Goal: Task Accomplishment & Management: Use online tool/utility

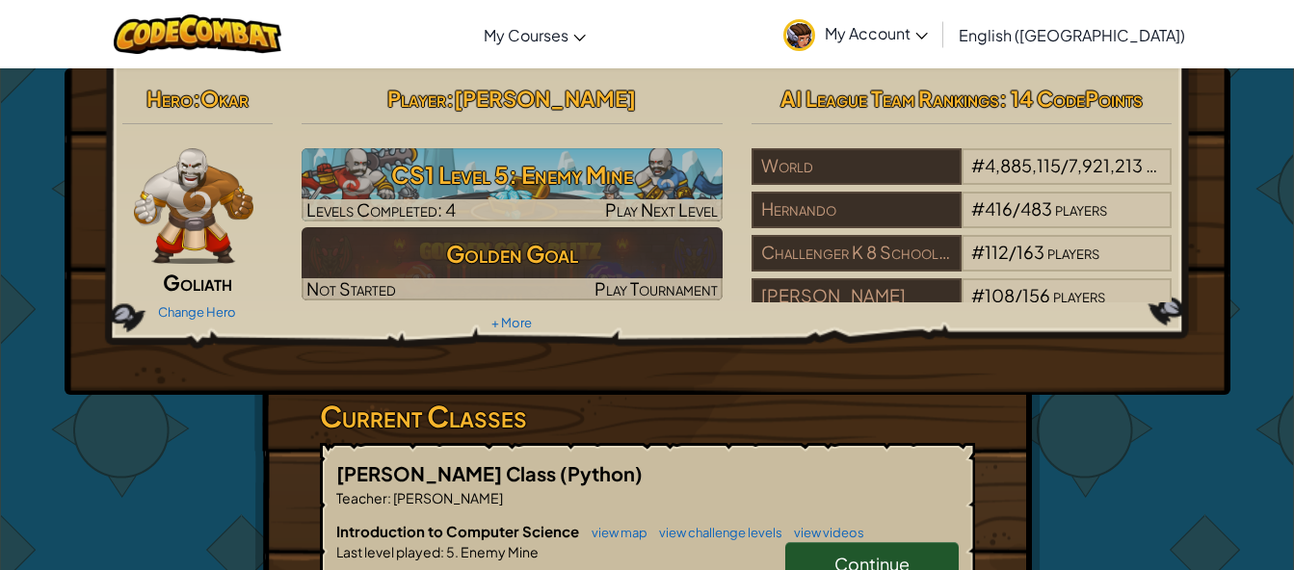
click at [200, 319] on link "Change Hero" at bounding box center [197, 312] width 78 height 15
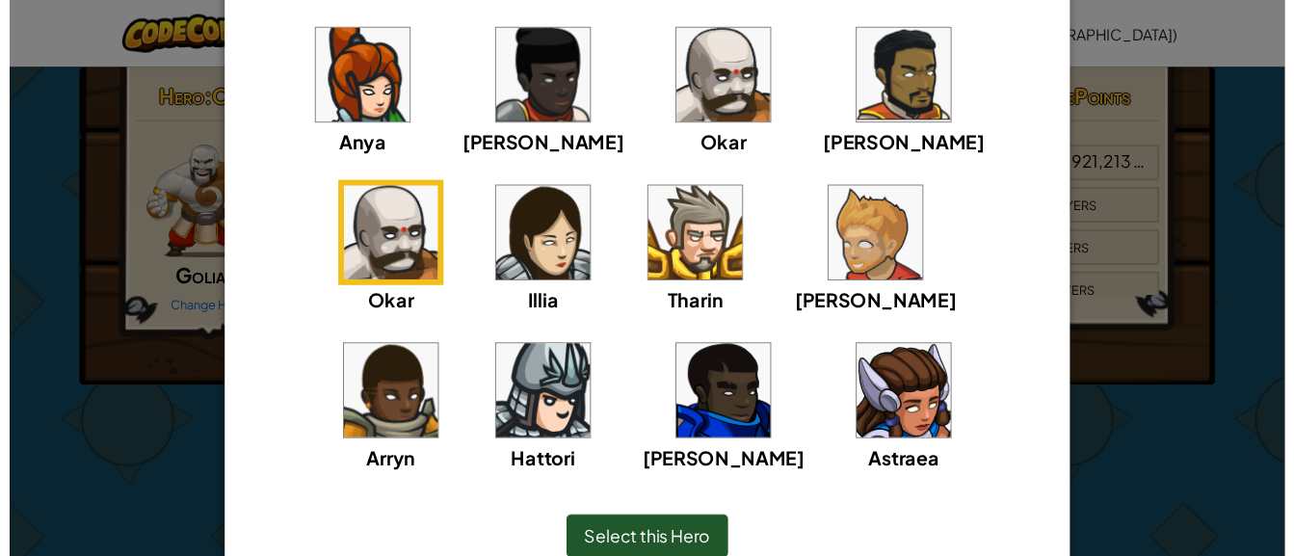
scroll to position [172, 0]
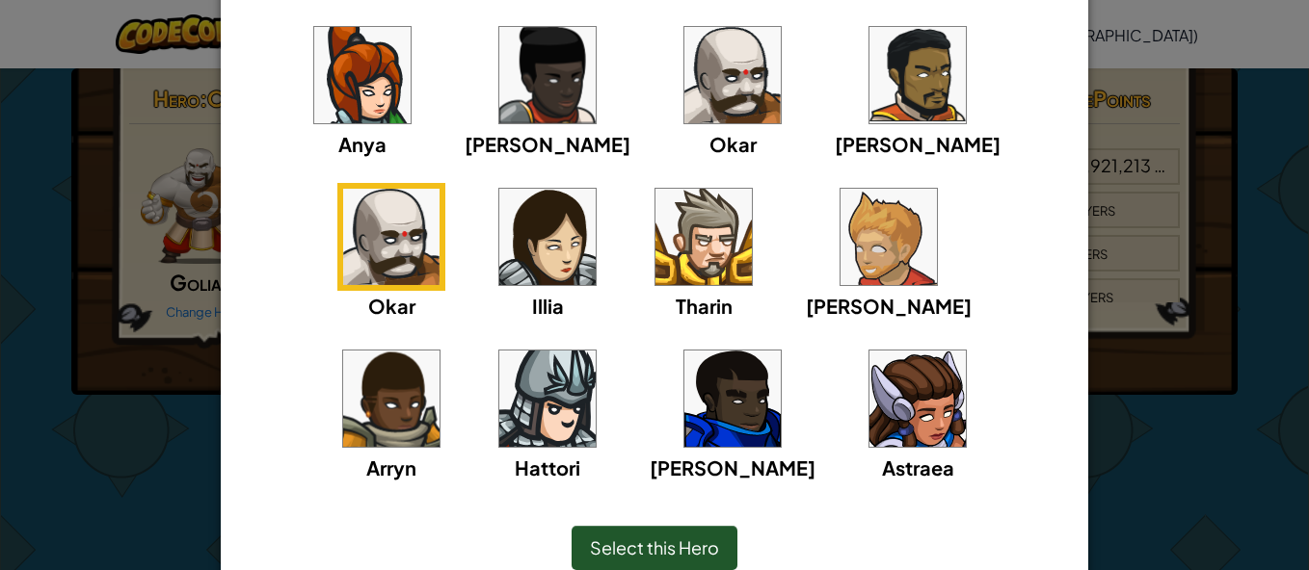
click at [869, 415] on img at bounding box center [917, 399] width 96 height 96
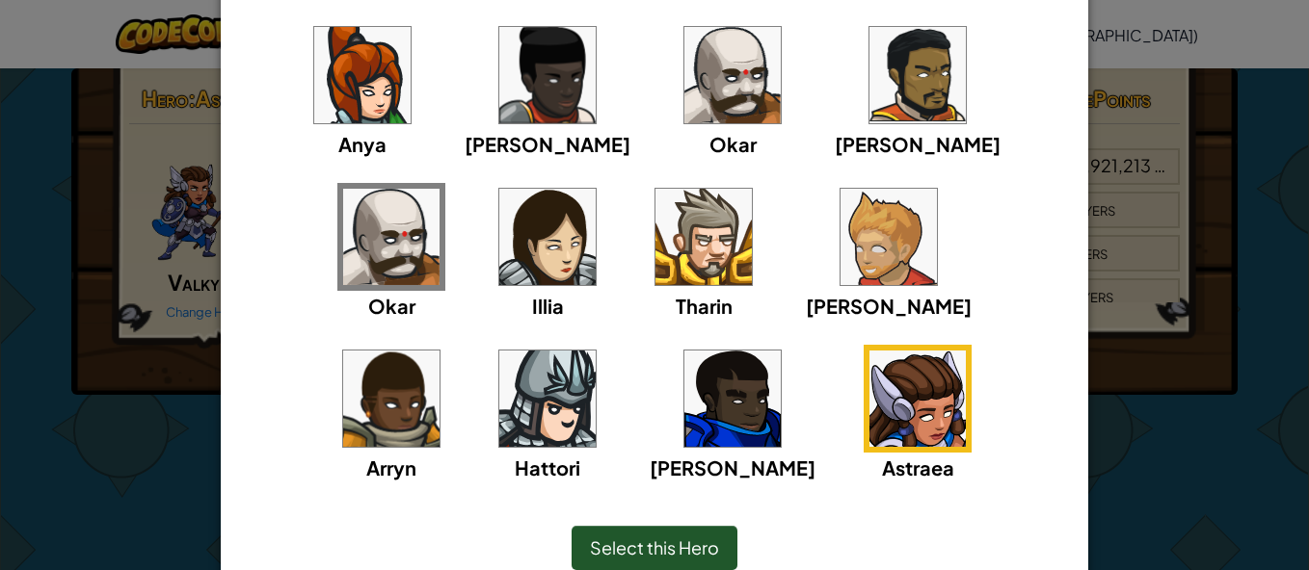
click at [674, 543] on span "Select this Hero" at bounding box center [654, 548] width 129 height 22
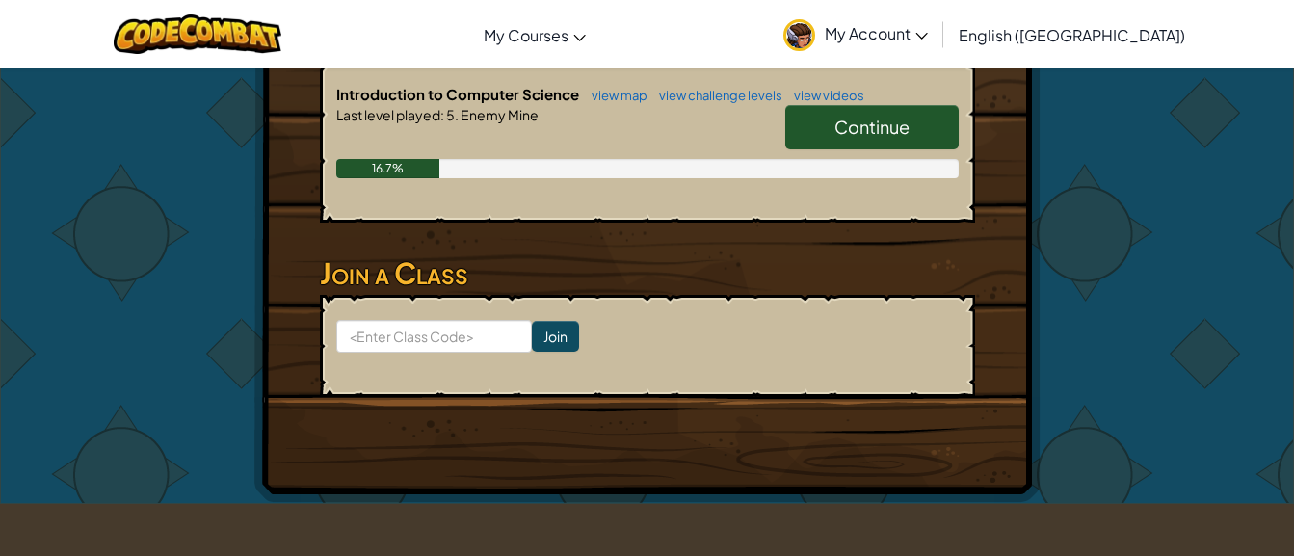
scroll to position [449, 0]
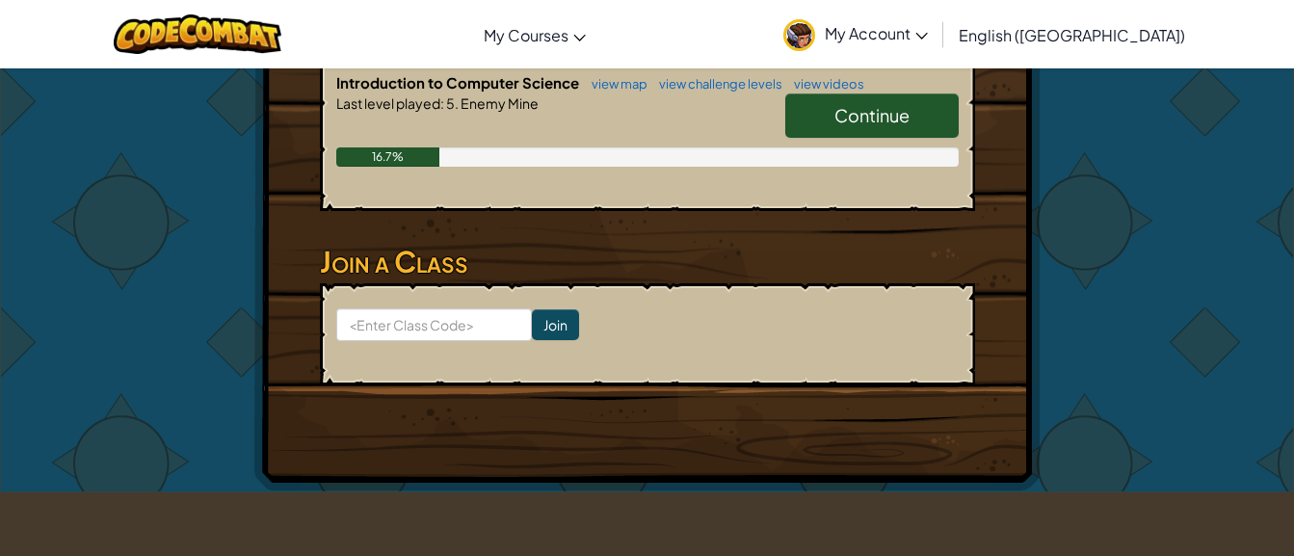
click at [855, 114] on span "Continue" at bounding box center [872, 115] width 75 height 22
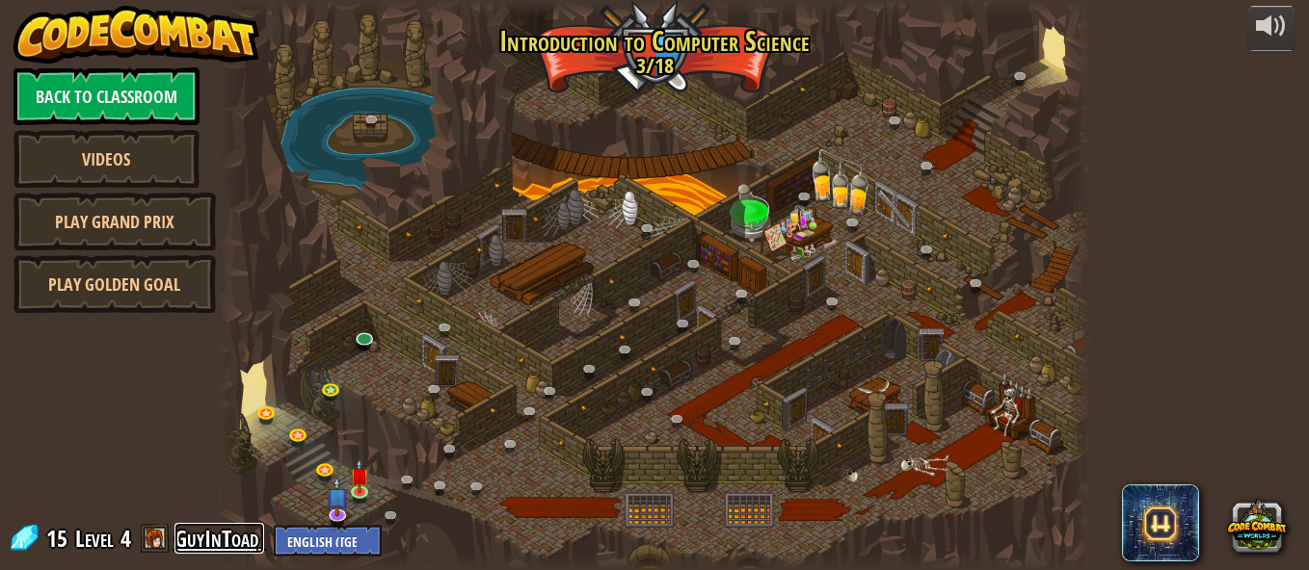
click at [222, 544] on link "GuyInToad" at bounding box center [219, 538] width 90 height 31
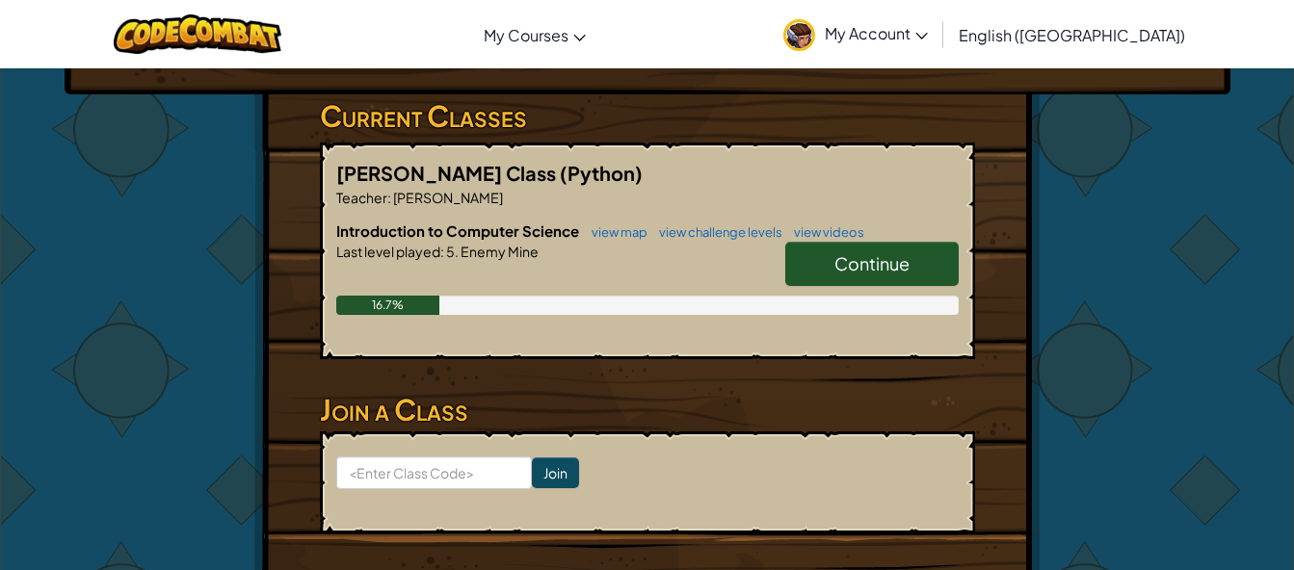
scroll to position [307, 0]
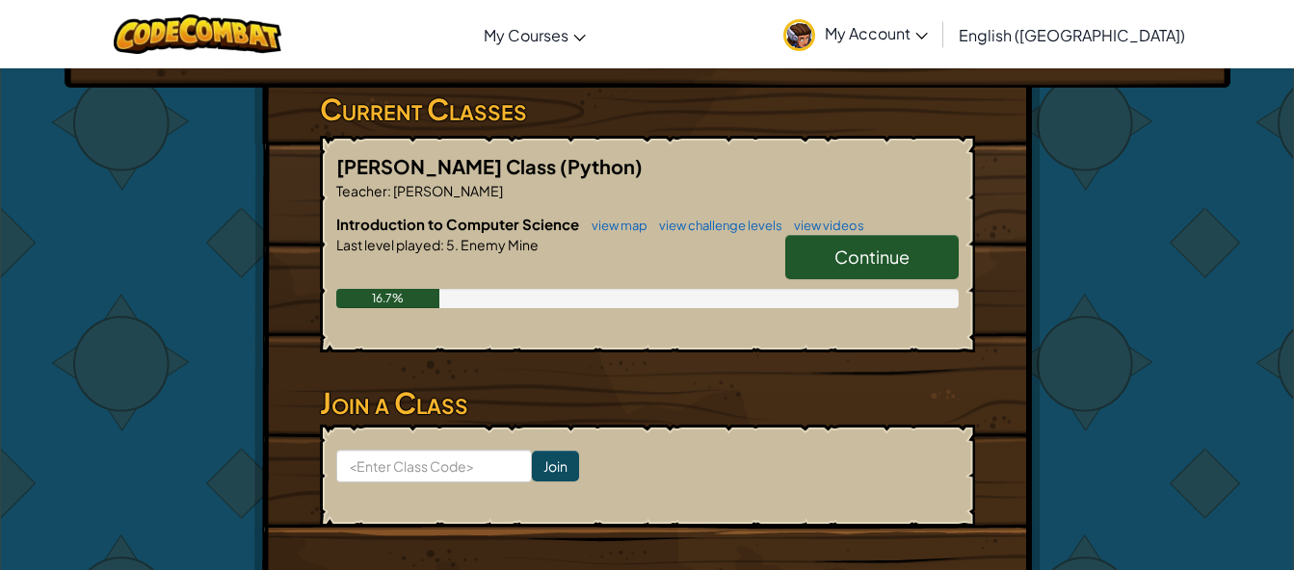
click at [888, 264] on span "Continue" at bounding box center [872, 257] width 75 height 22
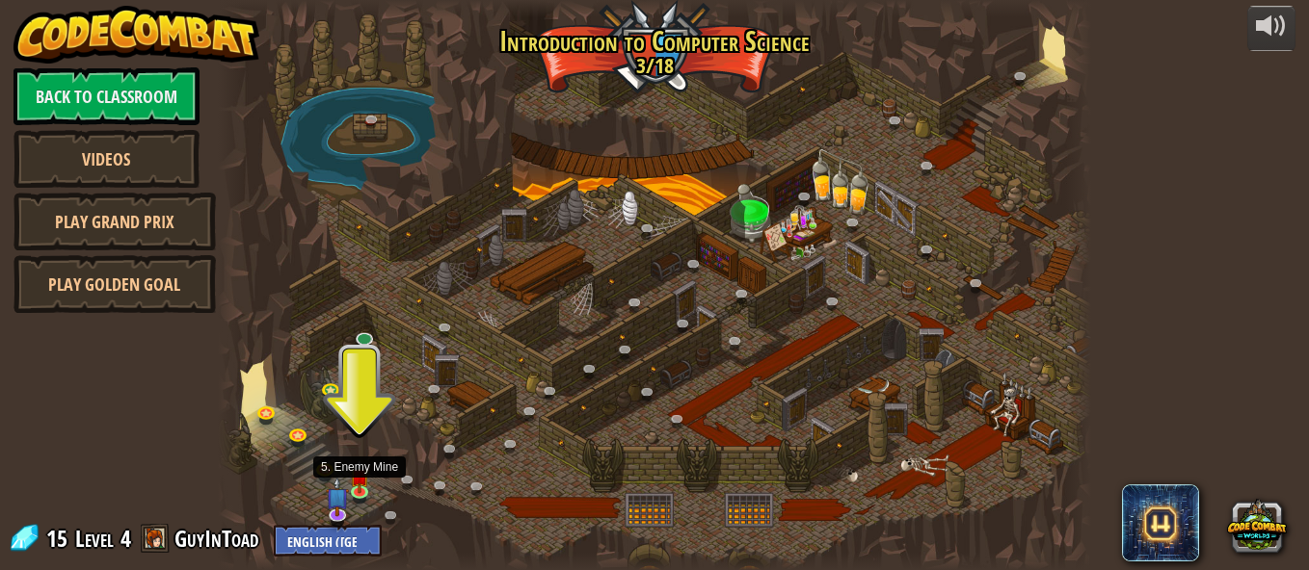
click at [361, 486] on img at bounding box center [360, 477] width 20 height 34
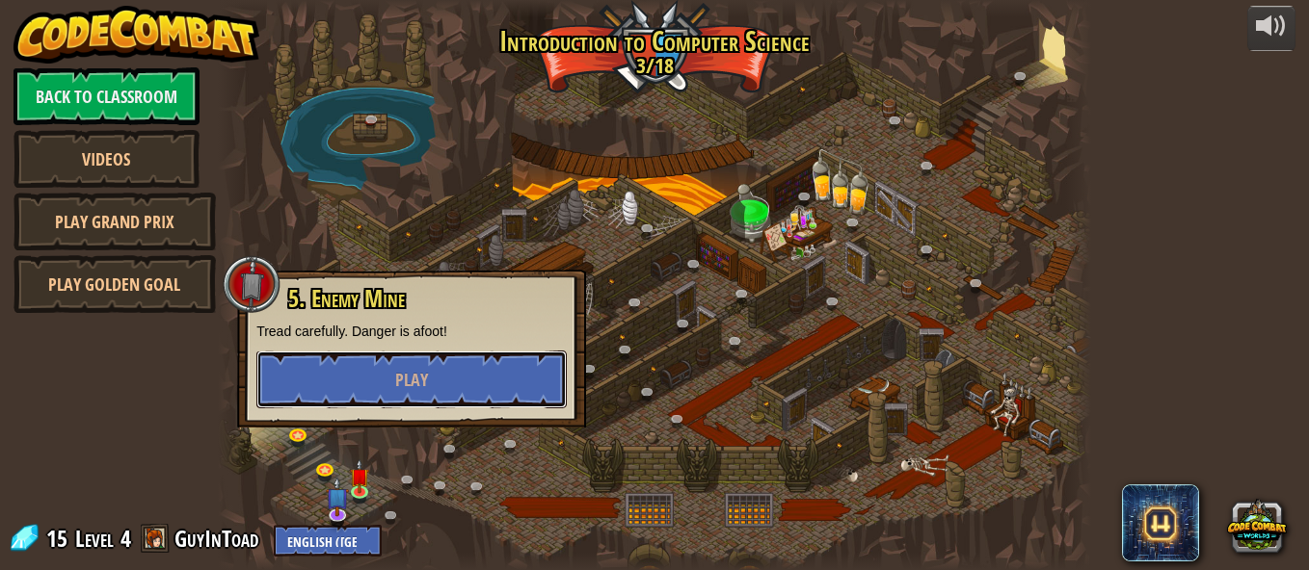
click at [401, 354] on button "Play" at bounding box center [411, 380] width 310 height 58
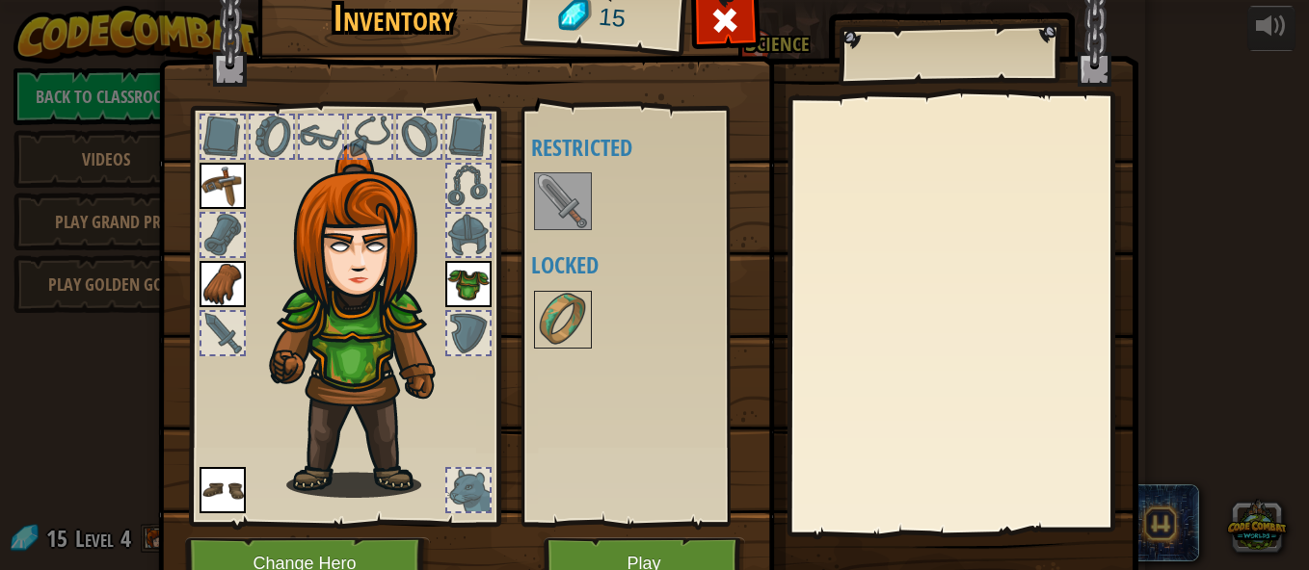
drag, startPoint x: 376, startPoint y: 201, endPoint x: 463, endPoint y: 227, distance: 90.5
click at [463, 227] on div at bounding box center [344, 311] width 318 height 434
click at [463, 227] on div at bounding box center [468, 235] width 42 height 42
click at [461, 190] on div at bounding box center [468, 186] width 42 height 42
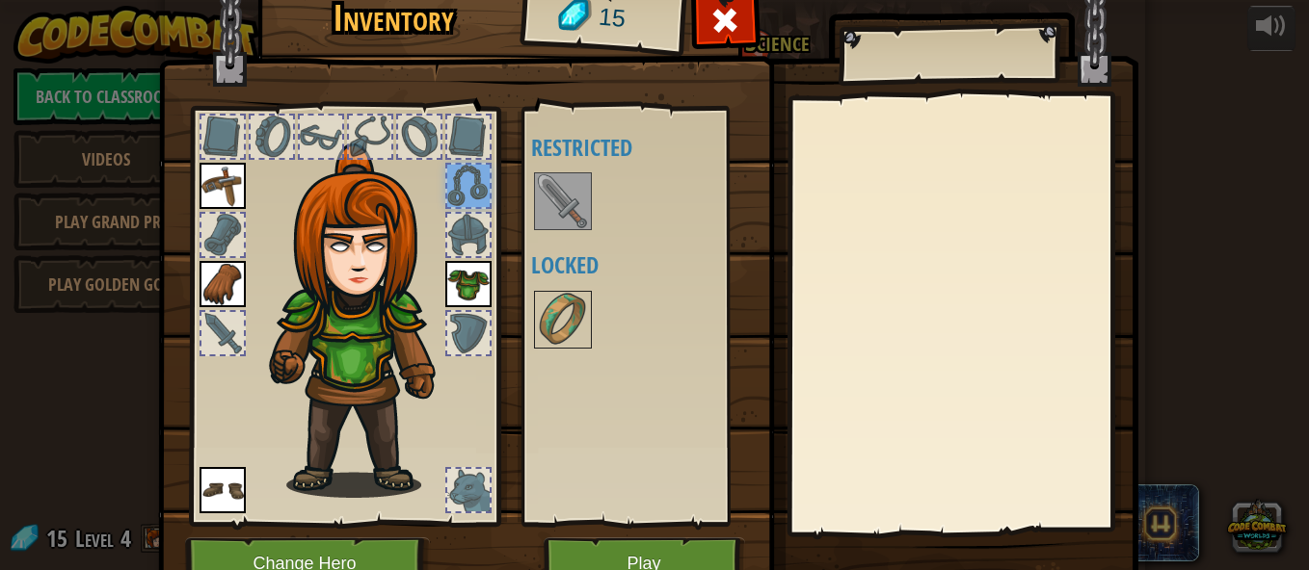
click at [466, 148] on div at bounding box center [468, 137] width 42 height 42
click at [648, 551] on button "Play" at bounding box center [643, 564] width 201 height 53
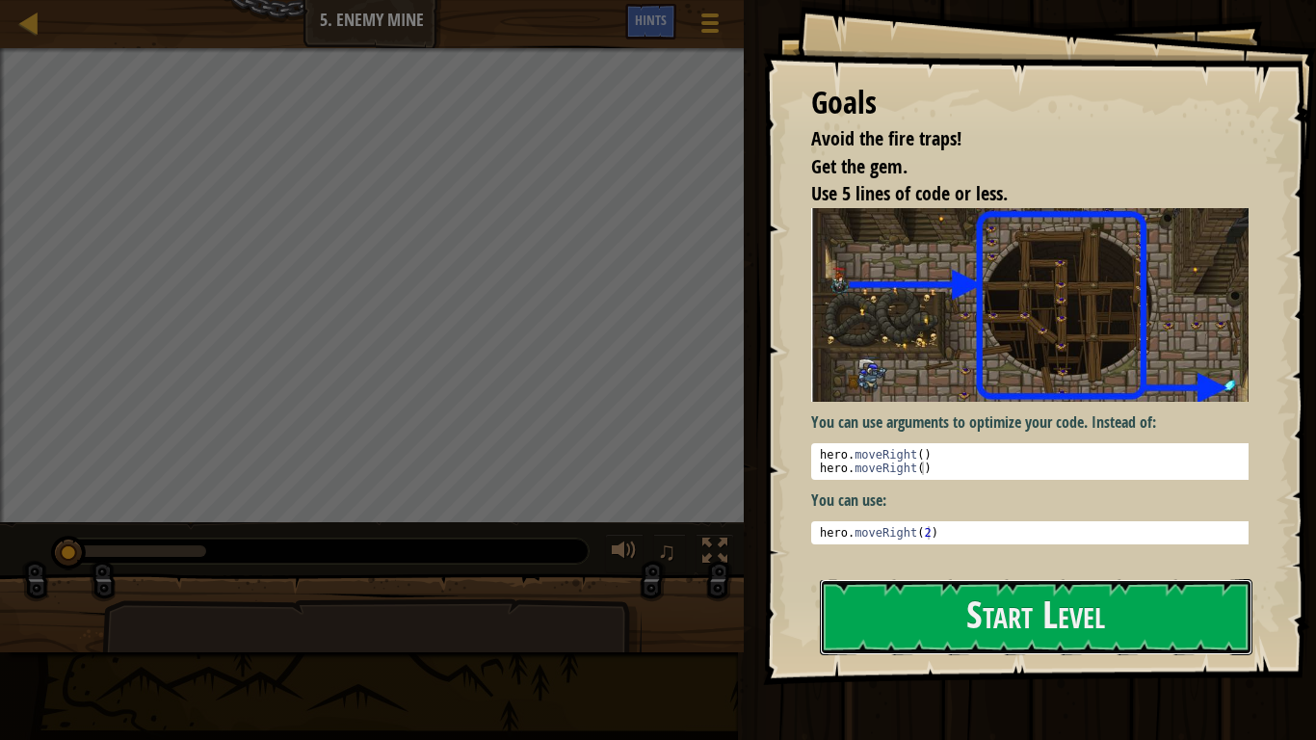
click at [917, 570] on button "Start Level" at bounding box center [1036, 617] width 433 height 76
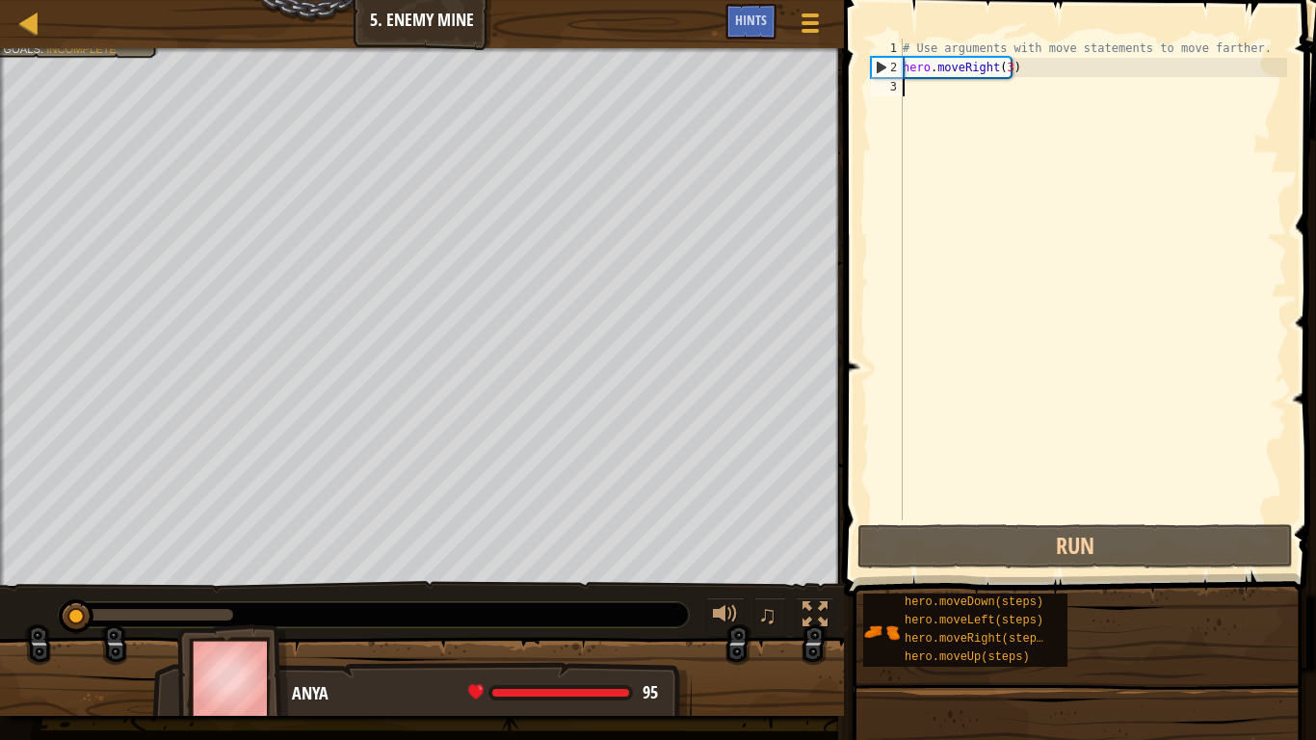
click at [937, 71] on div "# Use arguments with move statements to move farther. hero . moveRight ( 3 )" at bounding box center [1093, 299] width 388 height 520
type textarea "hero.moveRight(3)"
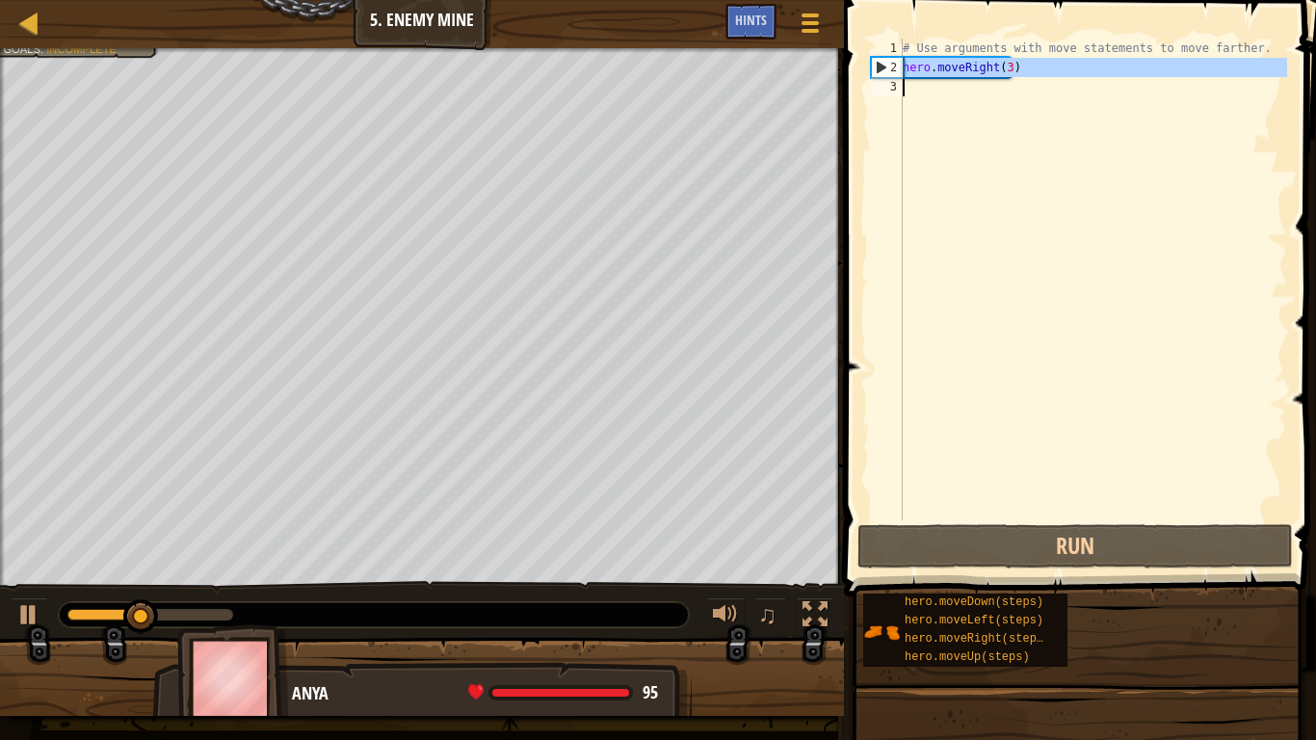
click at [936, 80] on div "# Use arguments with move statements to move farther. hero . moveRight ( 3 )" at bounding box center [1093, 280] width 388 height 482
click at [918, 94] on div "# Use arguments with move statements to move farther. hero . moveRight ( 3 )" at bounding box center [1093, 299] width 388 height 520
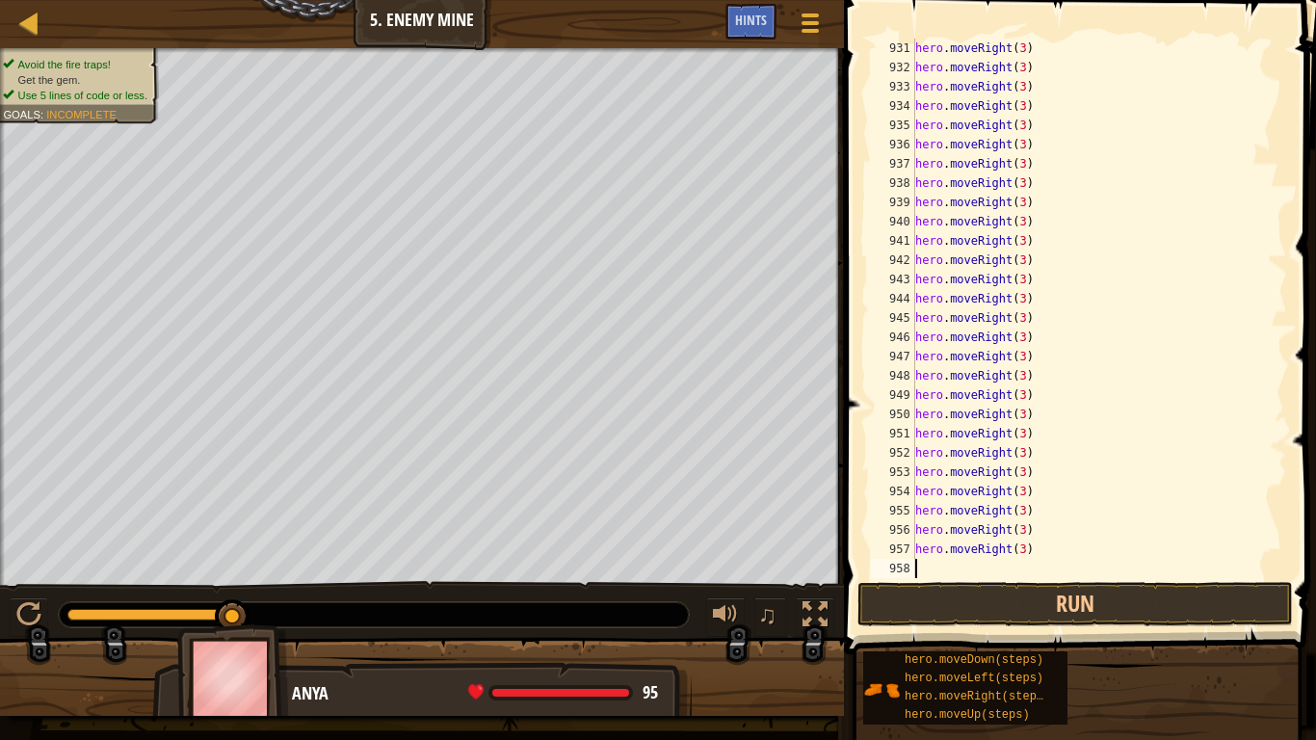
scroll to position [18001, 0]
paste textarea "v"
type textarea "v"
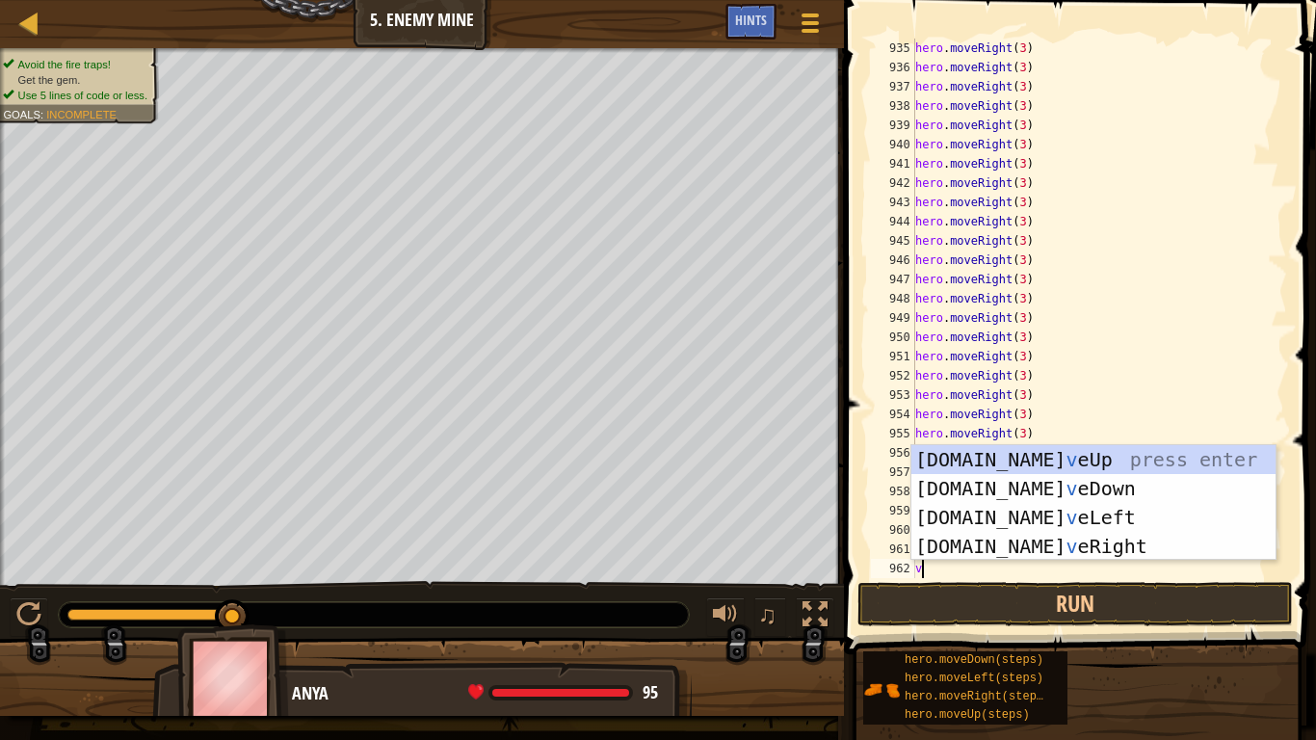
scroll to position [9, 0]
paste textarea
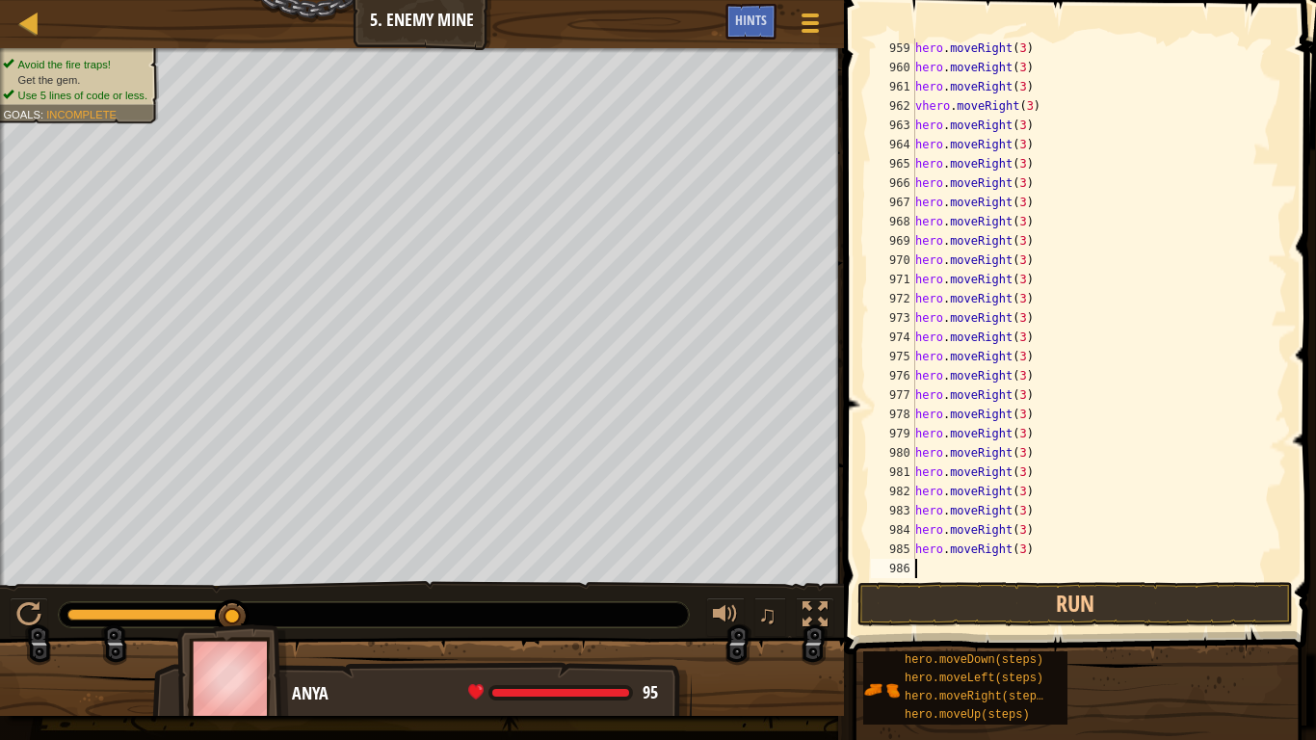
scroll to position [18540, 0]
paste textarea "v"
type textarea "v"
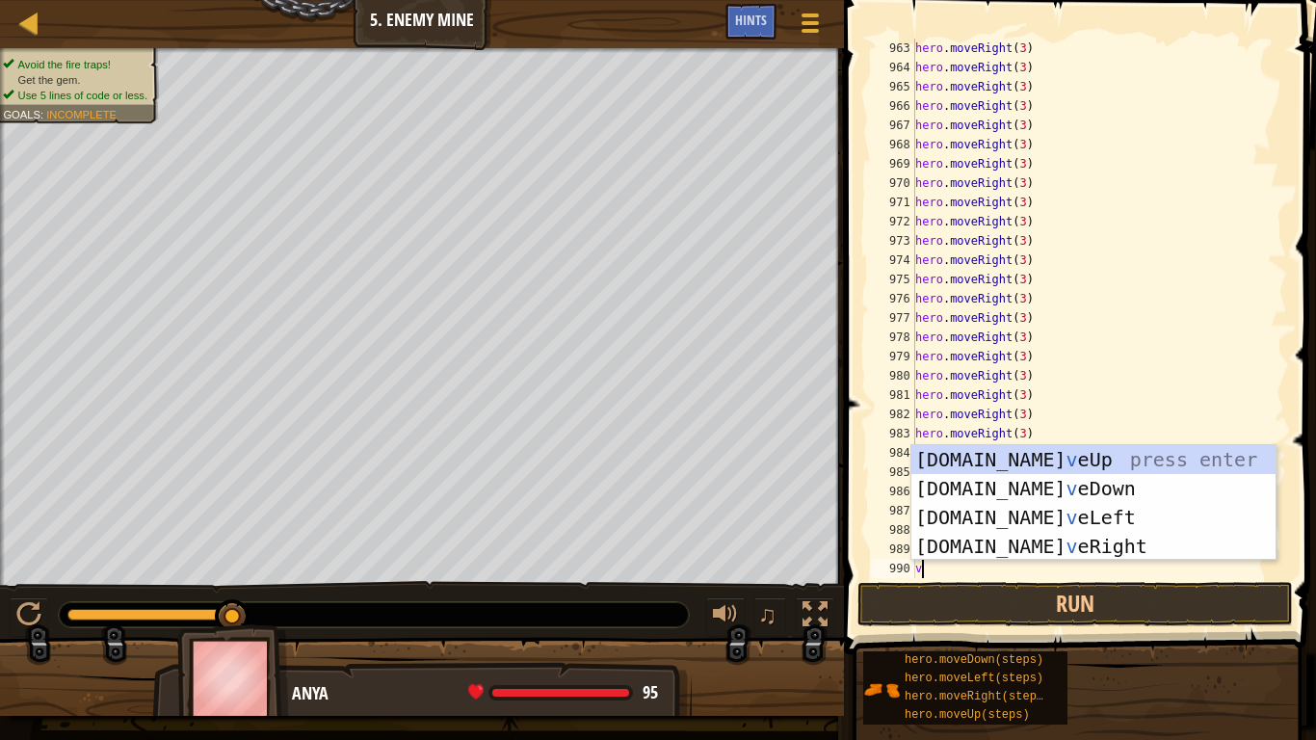
paste textarea
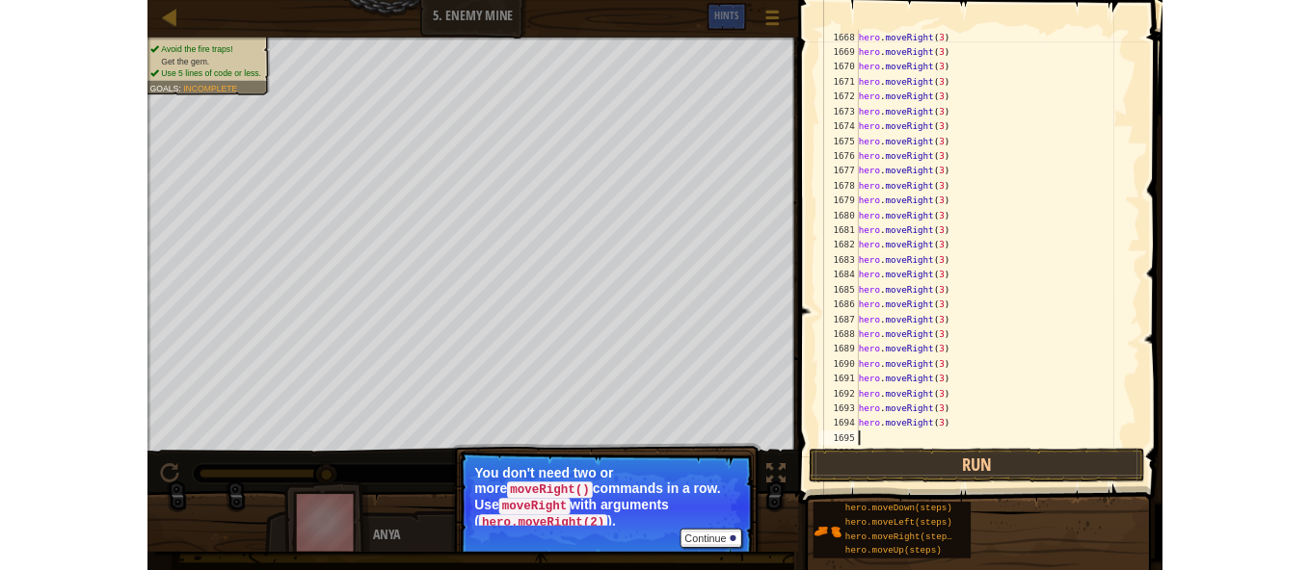
scroll to position [31037, 0]
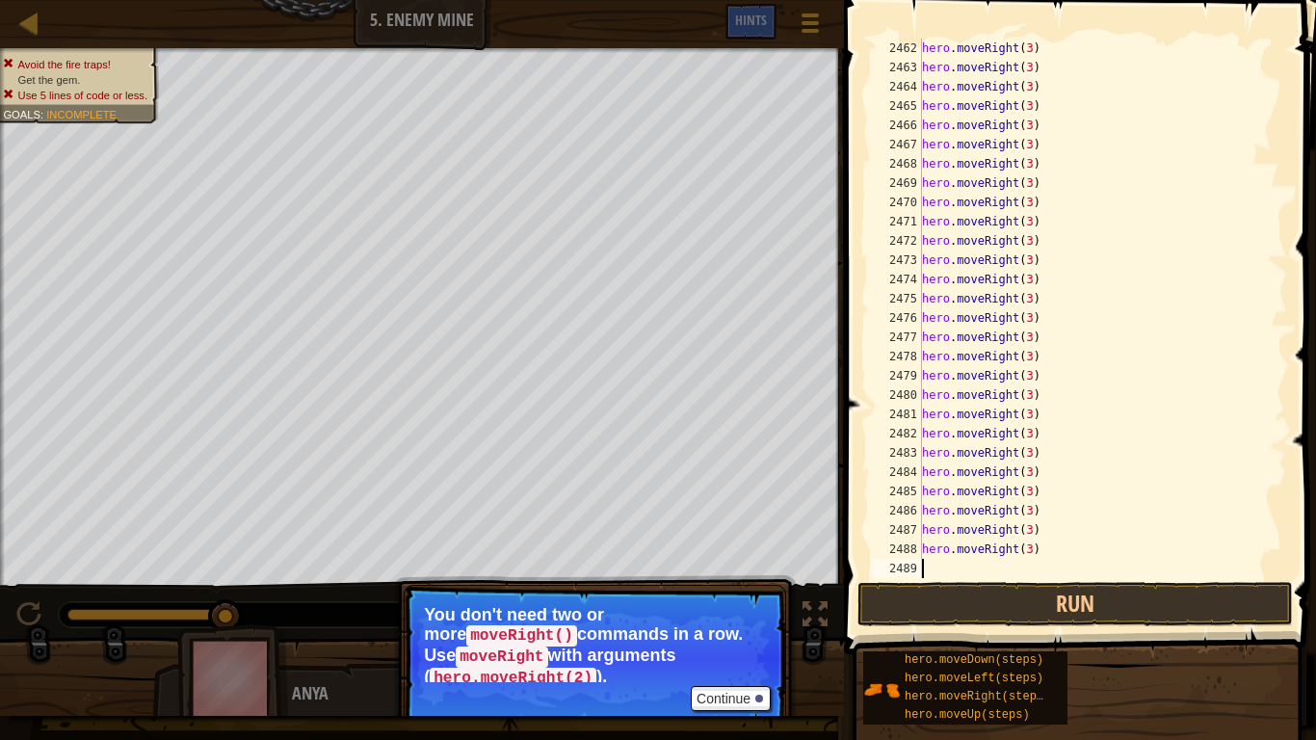
paste textarea "v"
type textarea "v"
paste textarea
click at [986, 570] on button "Run" at bounding box center [1076, 604] width 436 height 44
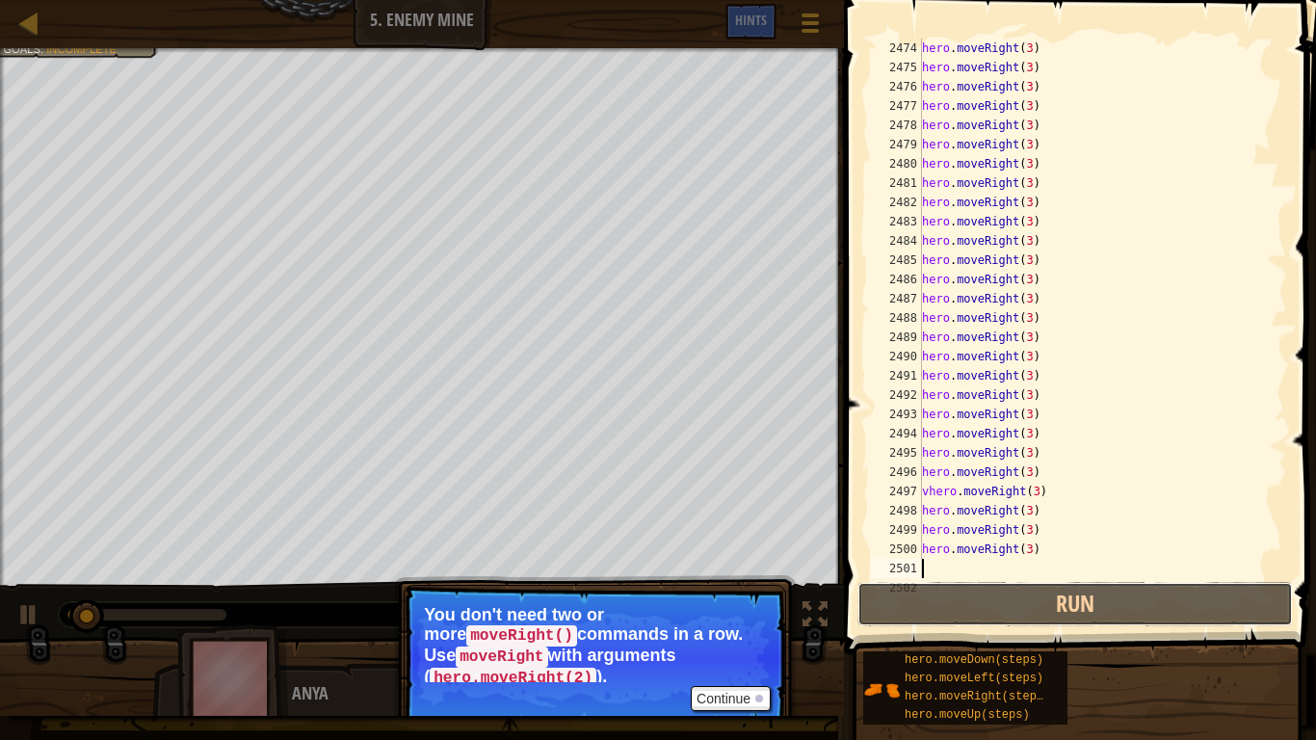
click at [880, 570] on button "Run" at bounding box center [1076, 604] width 436 height 44
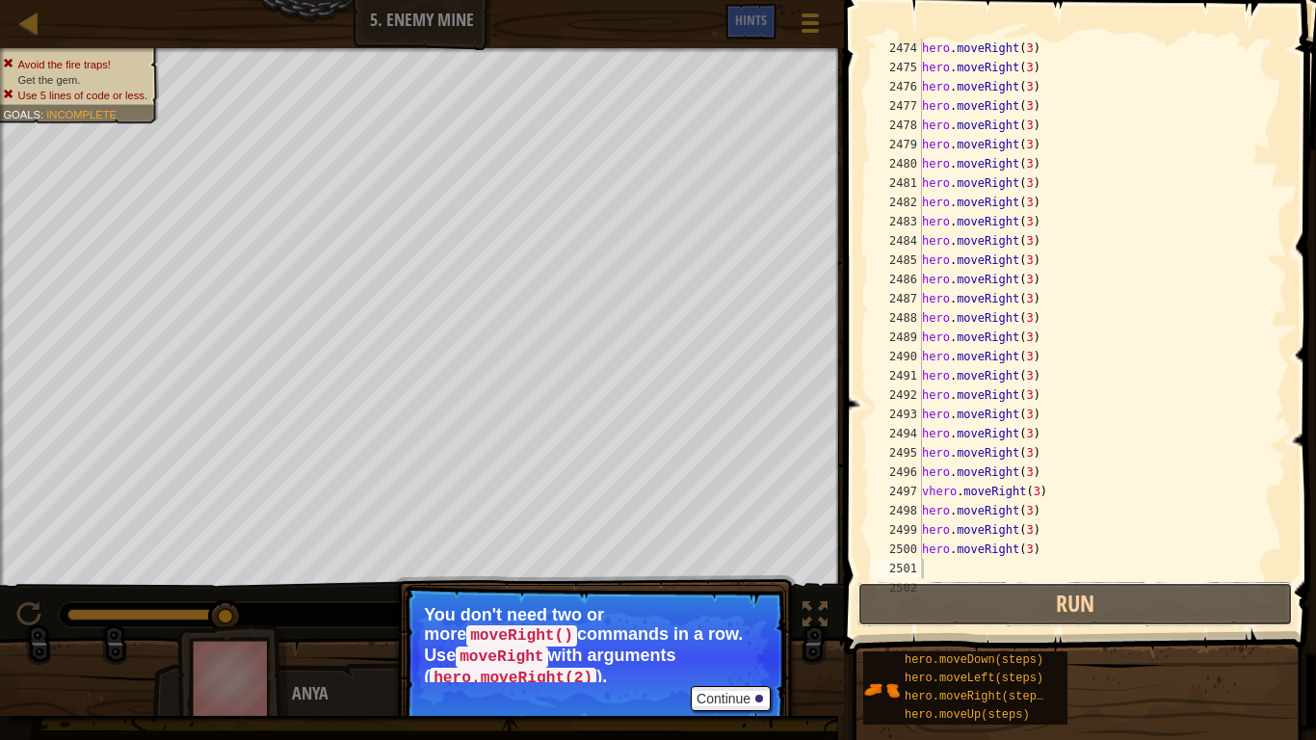
click at [884, 570] on button "Run" at bounding box center [1076, 604] width 436 height 44
click at [875, 570] on button "Run" at bounding box center [1076, 604] width 436 height 44
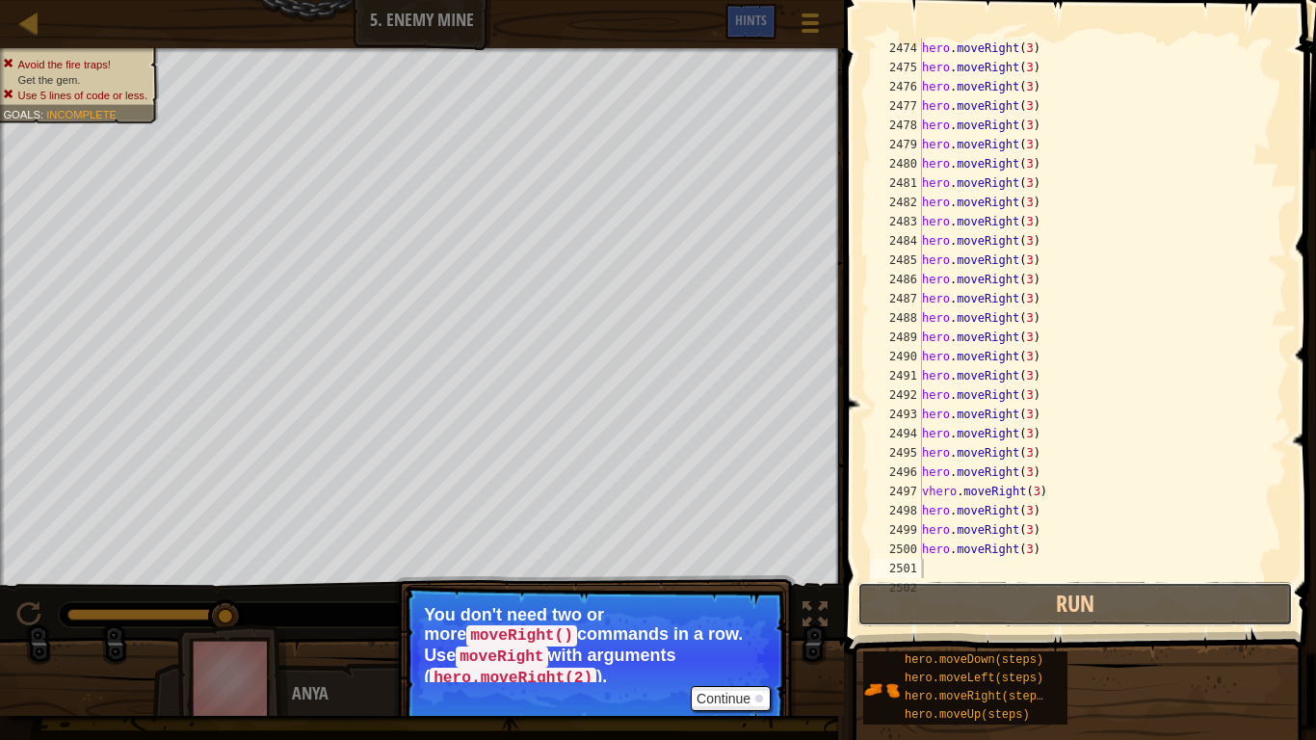
click at [875, 570] on button "Run" at bounding box center [1076, 604] width 436 height 44
